Goal: Transaction & Acquisition: Purchase product/service

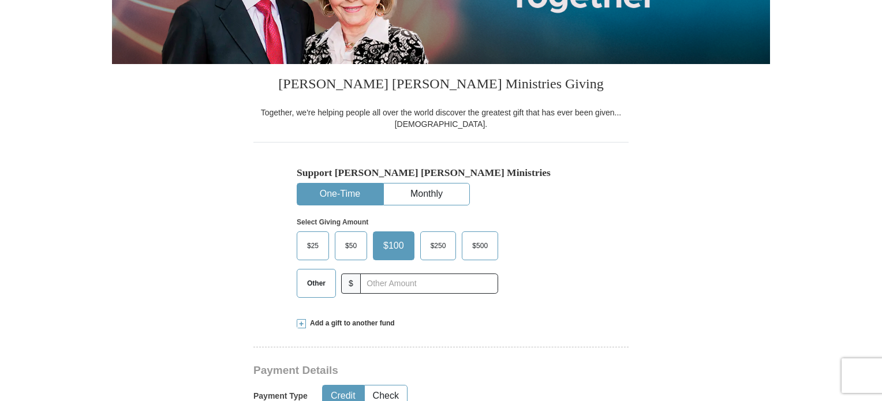
scroll to position [245, 0]
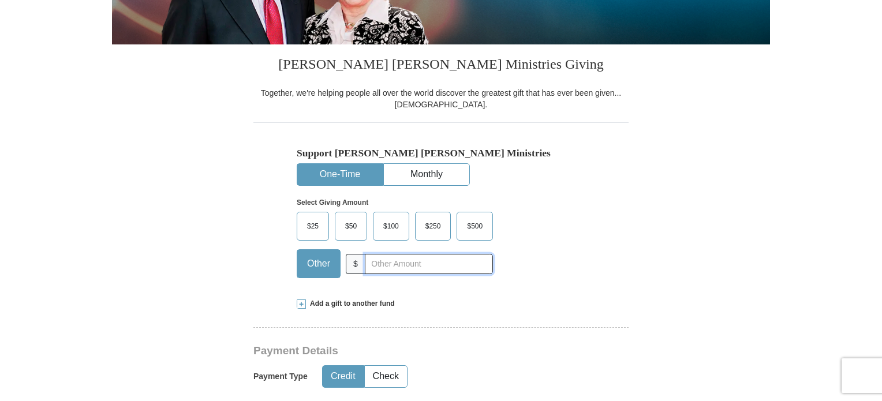
click at [382, 265] on input "text" at bounding box center [429, 264] width 128 height 20
type input "20.00"
click at [522, 304] on div "Add a gift to another fund" at bounding box center [441, 304] width 289 height 10
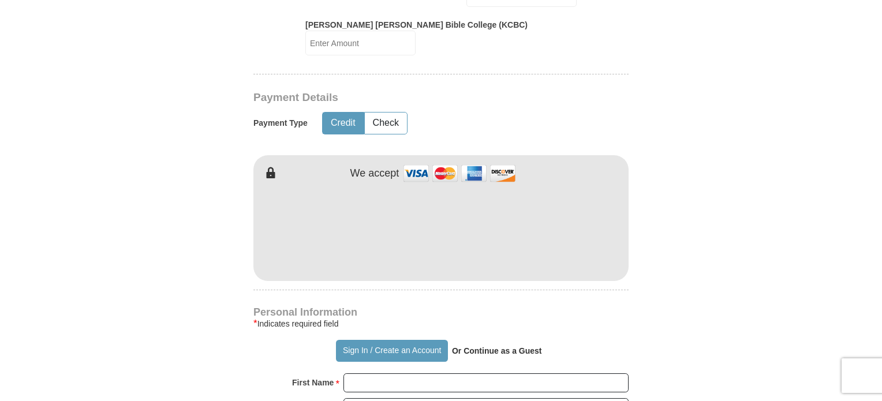
scroll to position [785, 0]
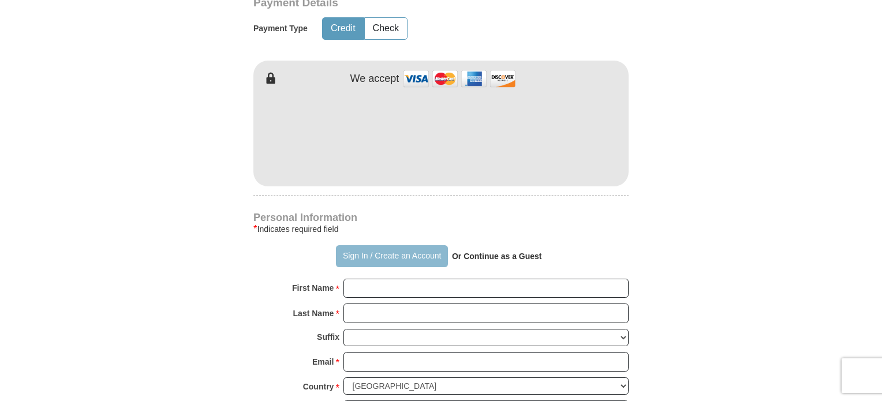
click at [397, 246] on button "Sign In / Create an Account" at bounding box center [391, 256] width 111 height 22
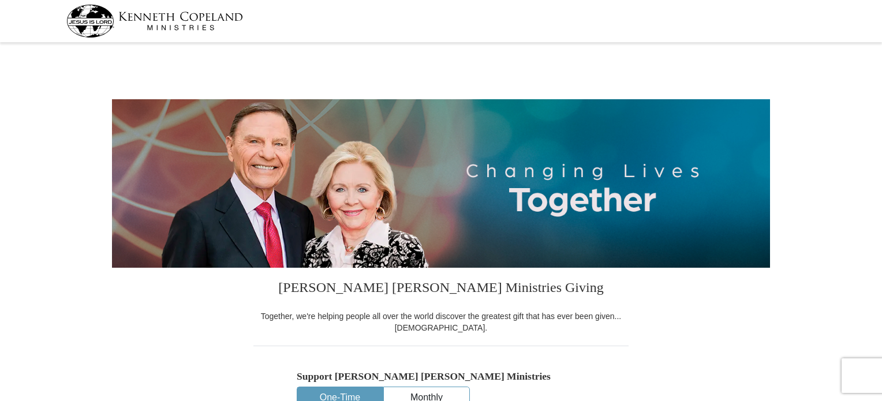
select select "[GEOGRAPHIC_DATA]"
drag, startPoint x: 881, startPoint y: 53, endPoint x: 885, endPoint y: 31, distance: 22.3
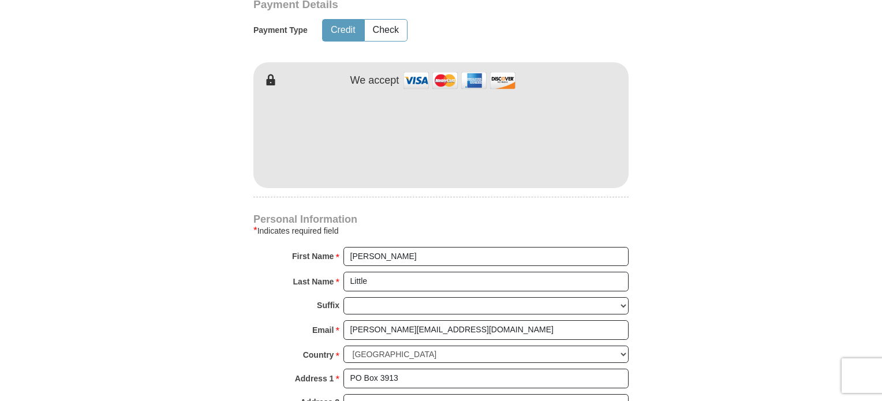
scroll to position [562, 0]
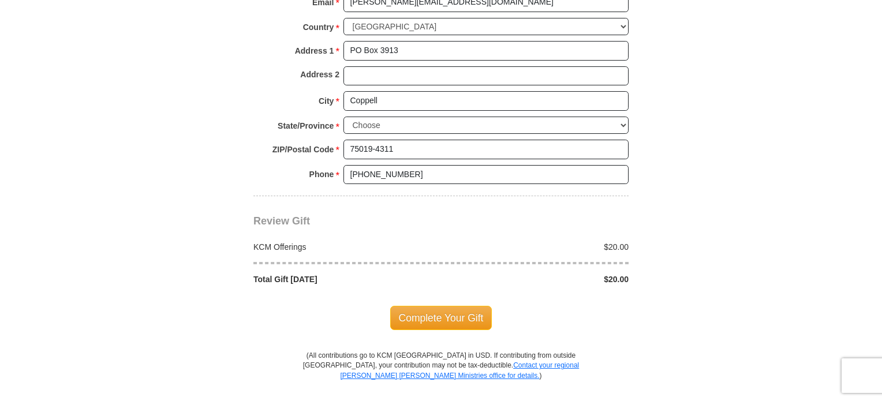
scroll to position [1026, 0]
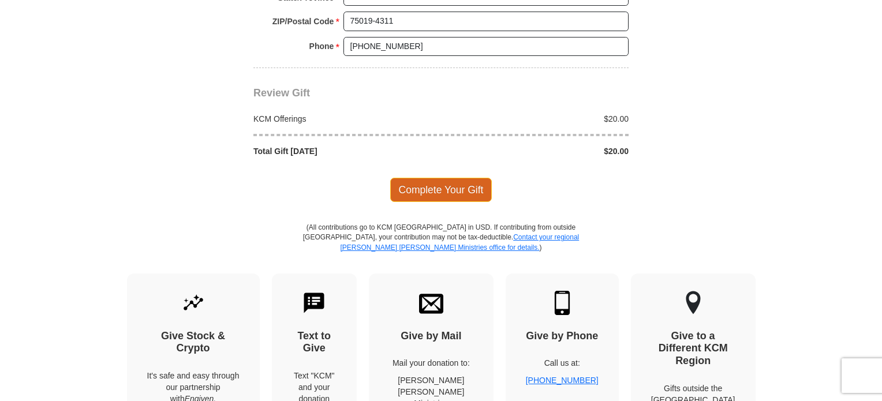
click at [456, 189] on span "Complete Your Gift" at bounding box center [441, 190] width 102 height 24
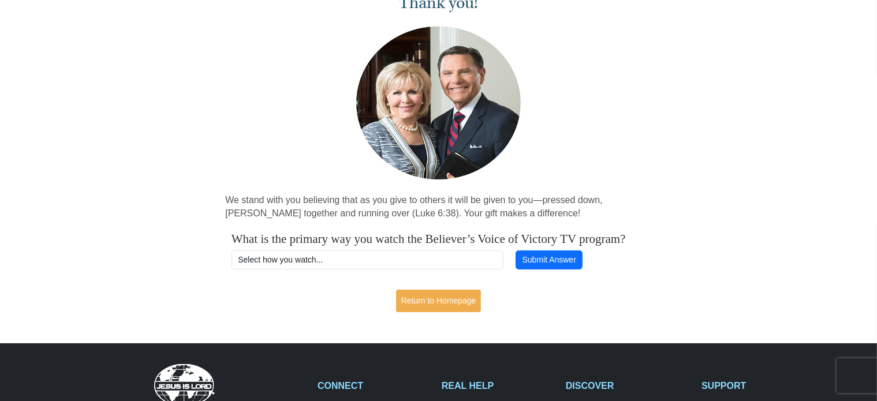
scroll to position [75, 0]
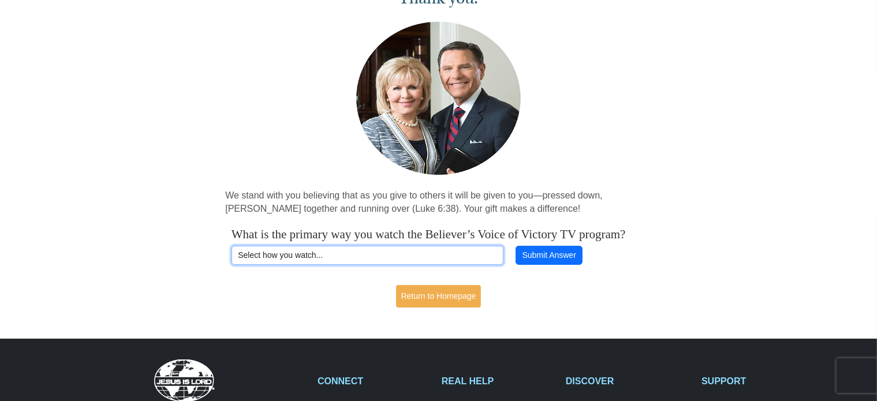
click at [479, 262] on select "Select how you watch... Daystar Morning Daystar Evening KCM.org GoVictory.com V…" at bounding box center [368, 256] width 272 height 20
select select "DAYSTAR-AM"
click at [232, 260] on select "Select how you watch... Daystar Morning Daystar Evening KCM.org GoVictory.com V…" at bounding box center [368, 256] width 272 height 20
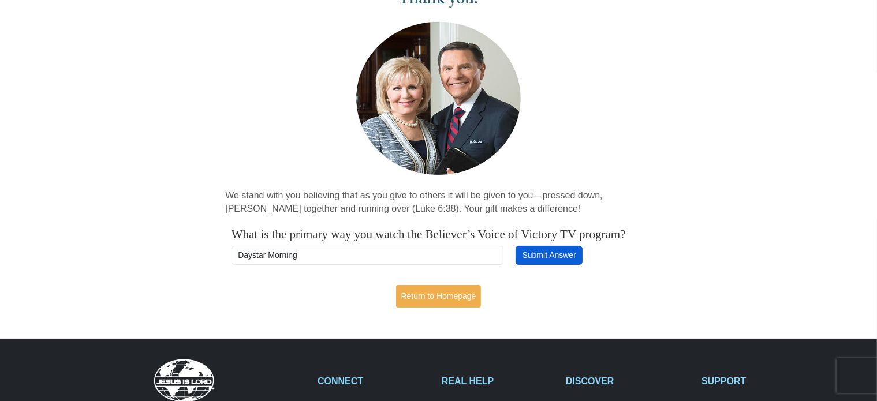
click at [545, 266] on button "Submit Answer" at bounding box center [549, 256] width 67 height 20
